Goal: Go to known website: Go to known website

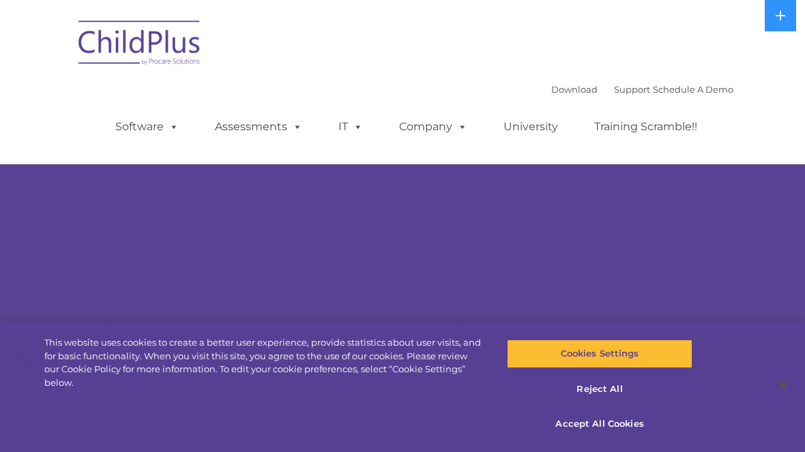
select select "MEDIUM"
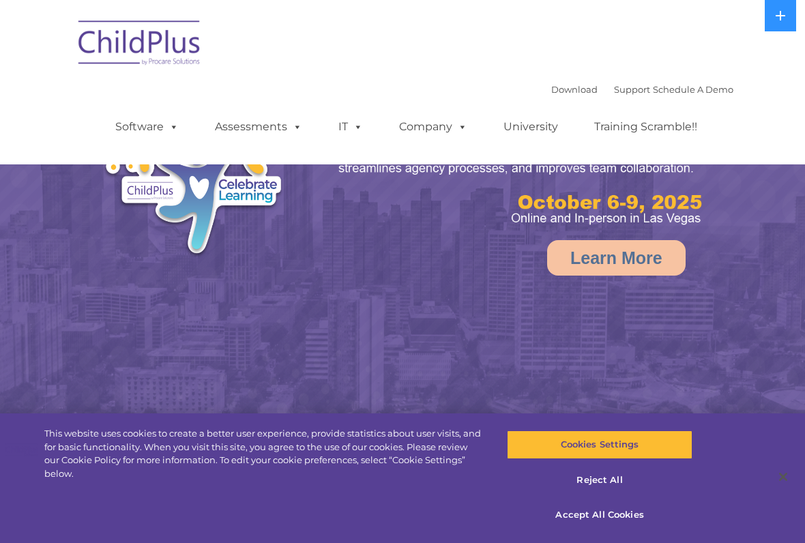
select select "MEDIUM"
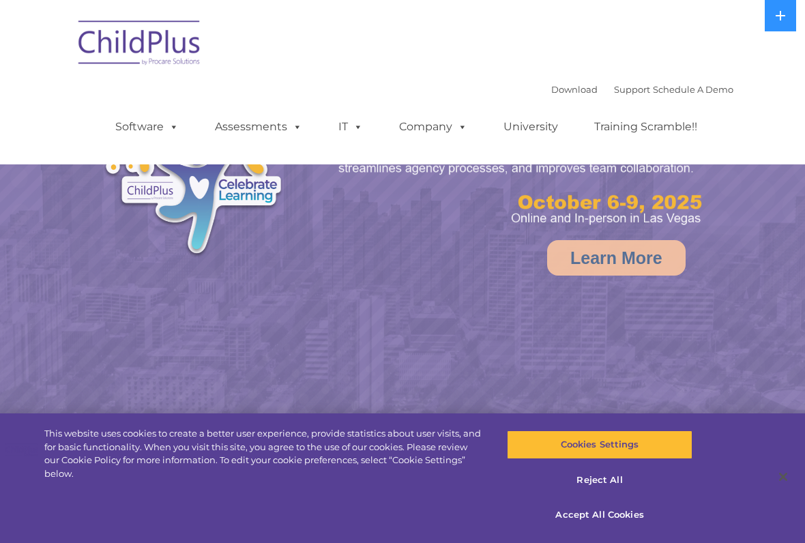
select select "MEDIUM"
